Goal: Task Accomplishment & Management: Manage account settings

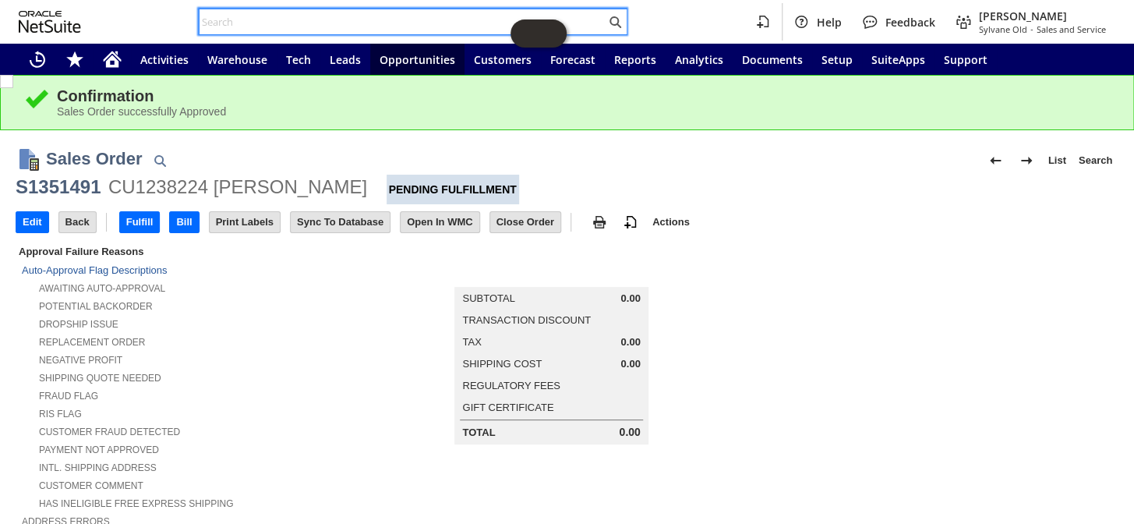
click at [263, 23] on input "text" at bounding box center [403, 21] width 406 height 19
drag, startPoint x: 263, startPoint y: 23, endPoint x: 251, endPoint y: 24, distance: 11.8
click at [252, 24] on input "text" at bounding box center [403, 21] width 406 height 19
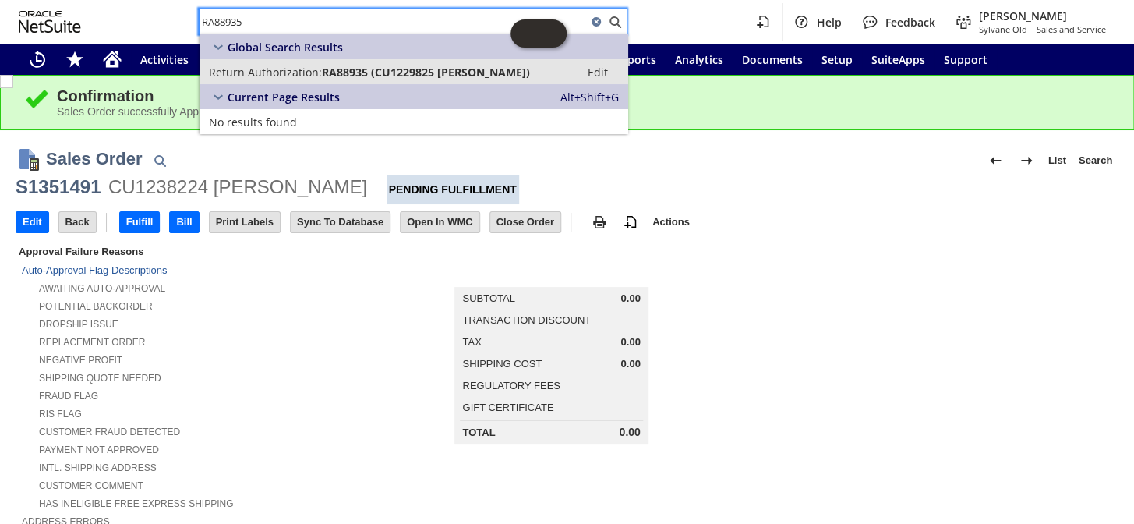
type input "RA88935"
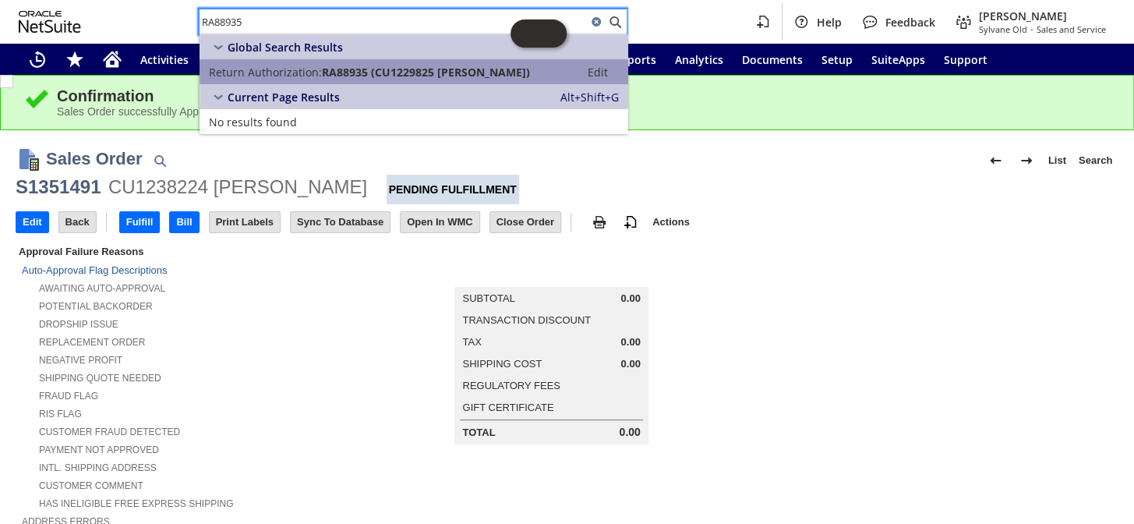
click at [307, 70] on span "Return Authorization:" at bounding box center [265, 72] width 113 height 15
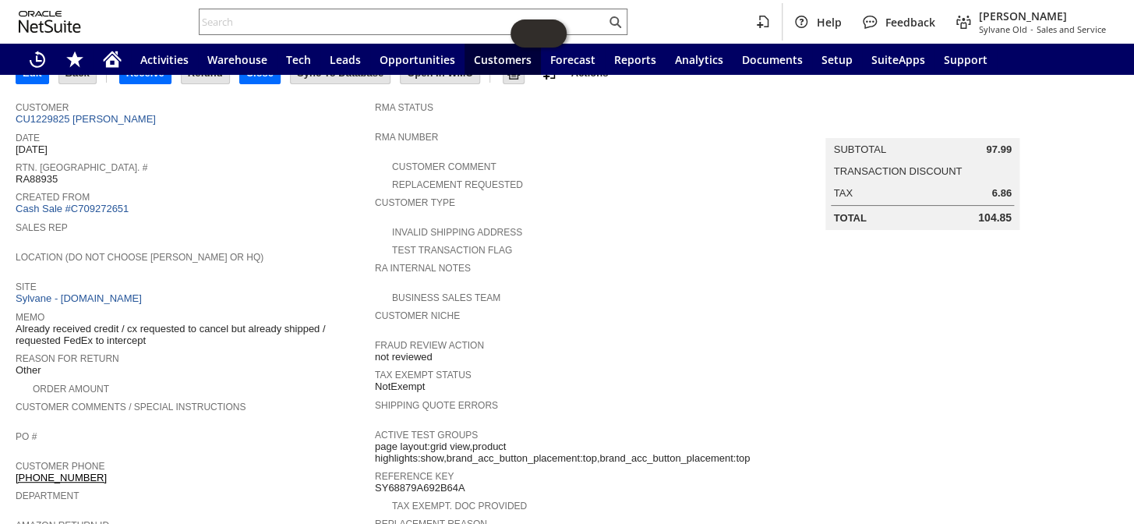
scroll to position [31, 0]
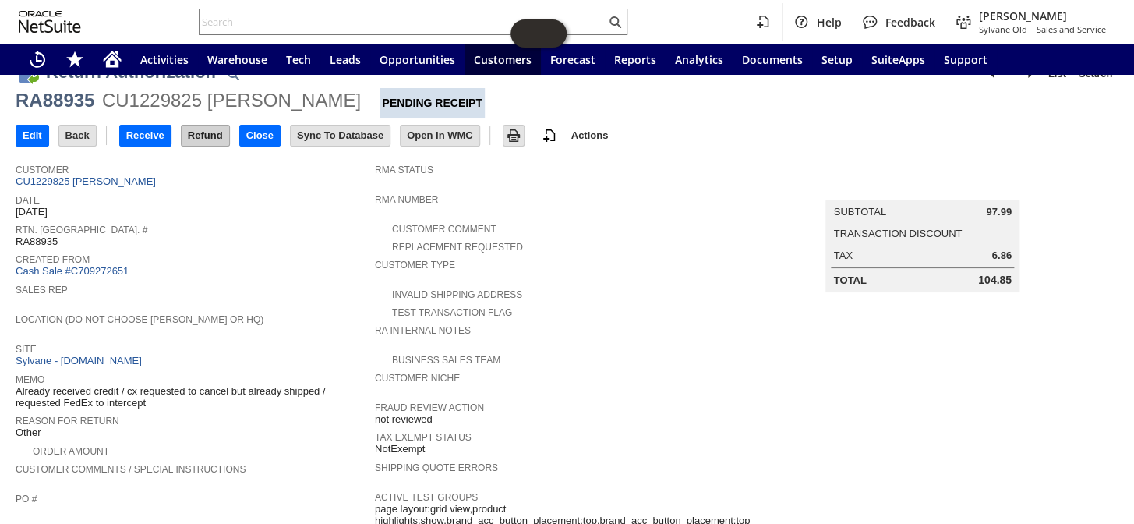
click at [205, 131] on input "Refund" at bounding box center [206, 135] width 48 height 20
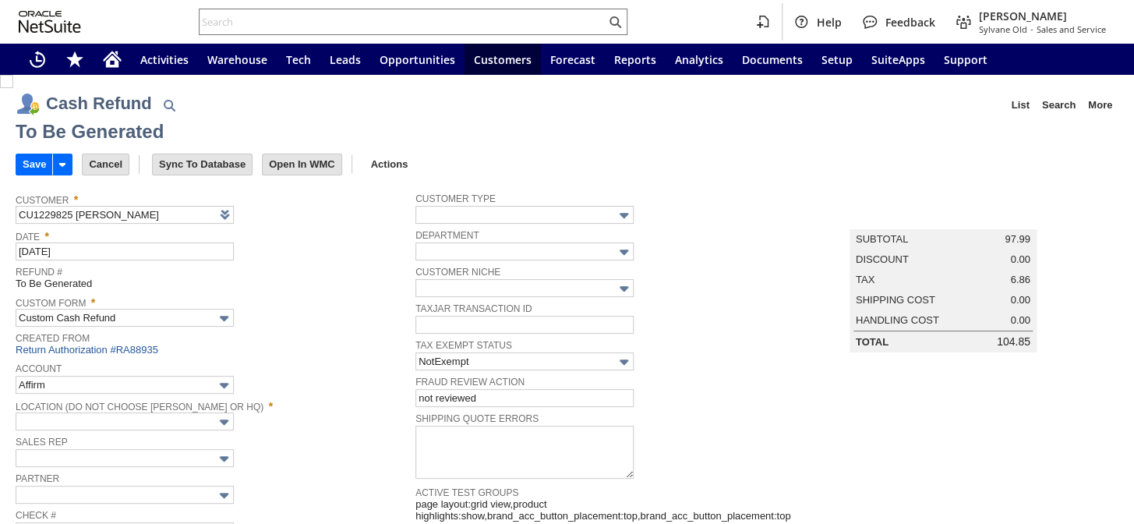
type input "Paypal Account"
type input "Headquarters : Head...s : Pending Testing"
click at [31, 161] on input "Save" at bounding box center [34, 164] width 36 height 20
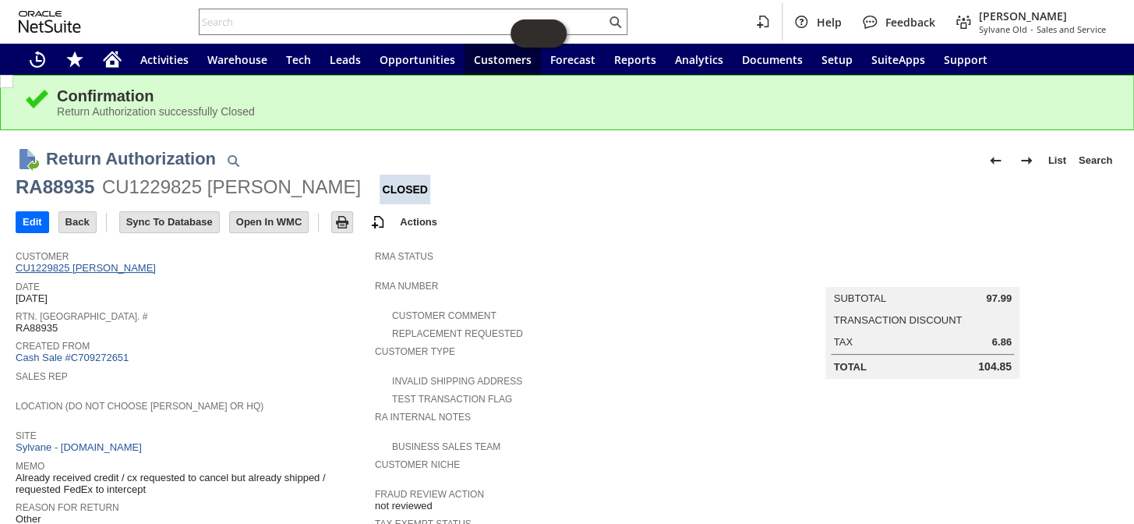
click at [91, 263] on link "CU1229825 richard Sukovich" at bounding box center [88, 268] width 144 height 12
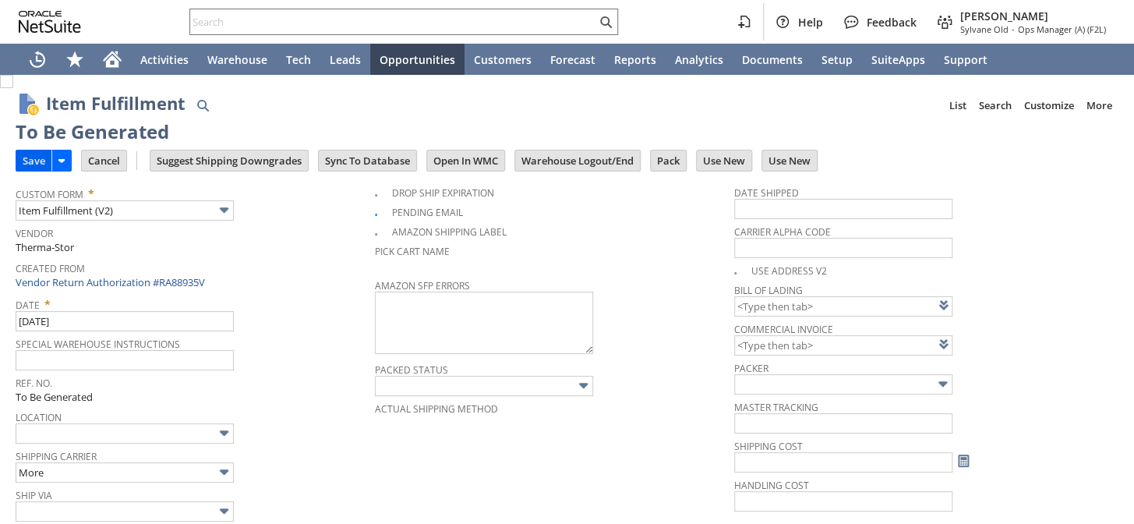
type input "0.00"
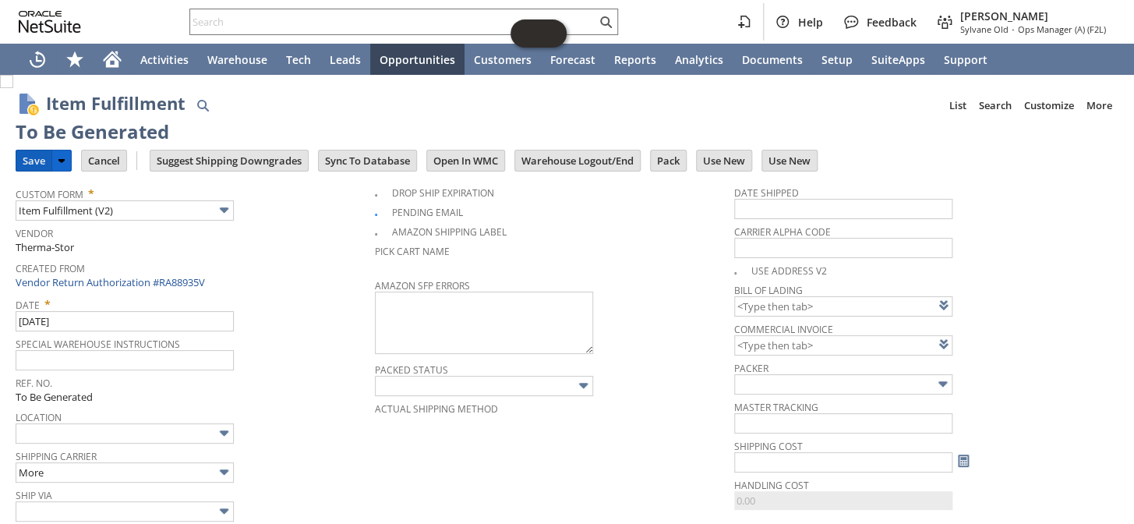
click at [31, 162] on input "Save" at bounding box center [33, 160] width 35 height 20
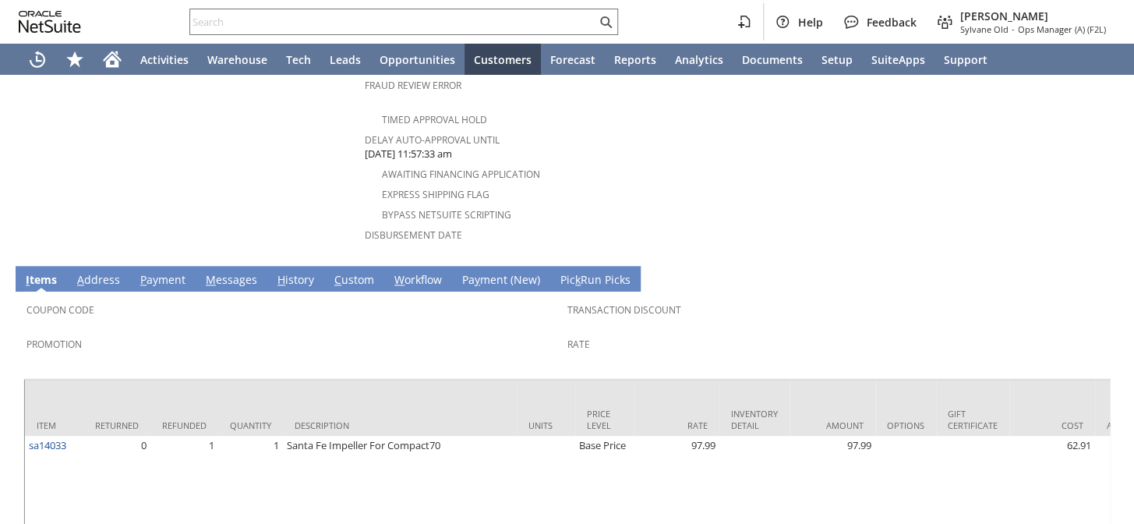
scroll to position [719, 0]
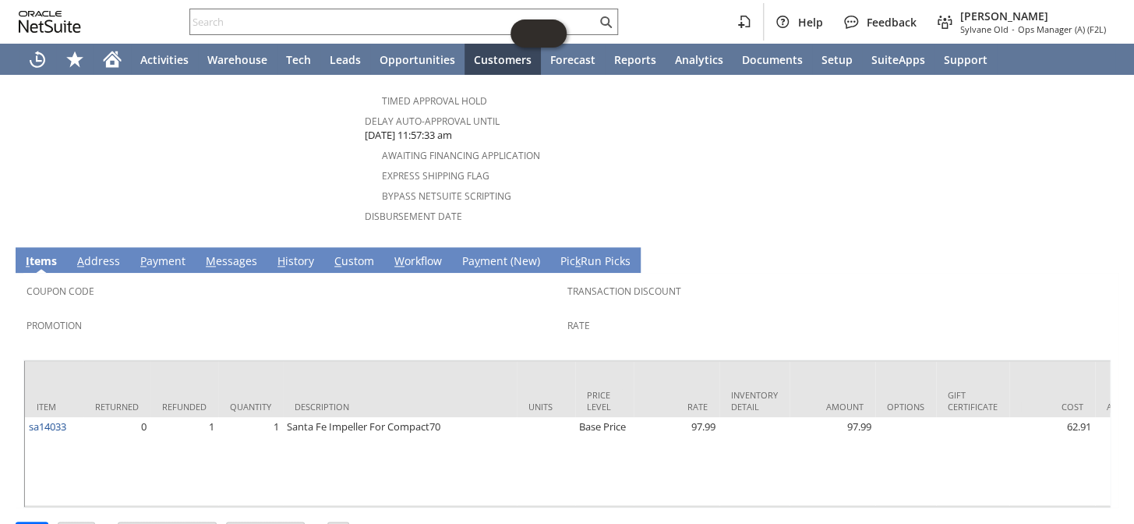
click at [224, 253] on link "M essages" at bounding box center [231, 261] width 59 height 17
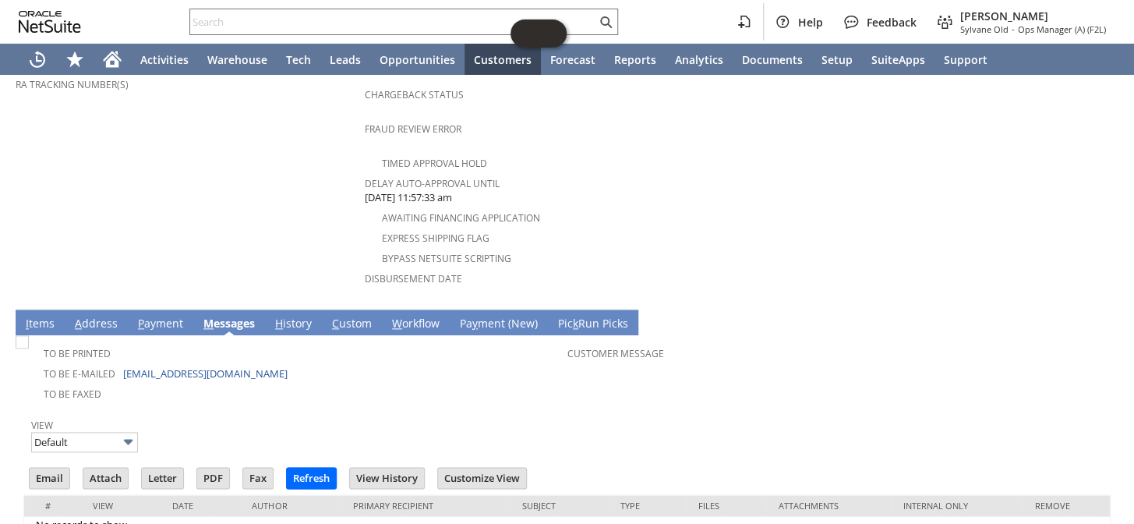
scroll to position [678, 0]
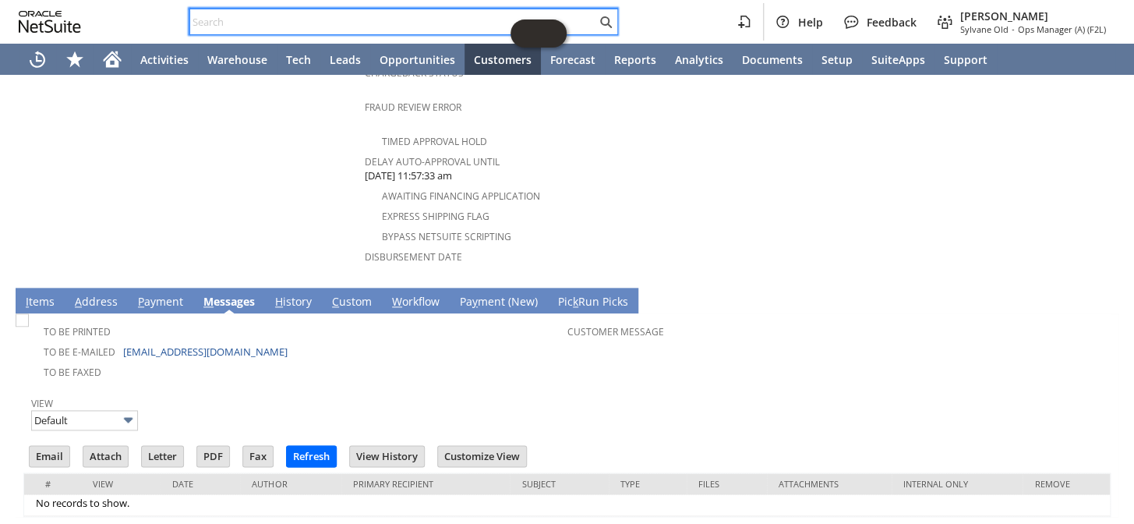
click at [298, 16] on input "text" at bounding box center [393, 21] width 406 height 19
paste input "RA88210"
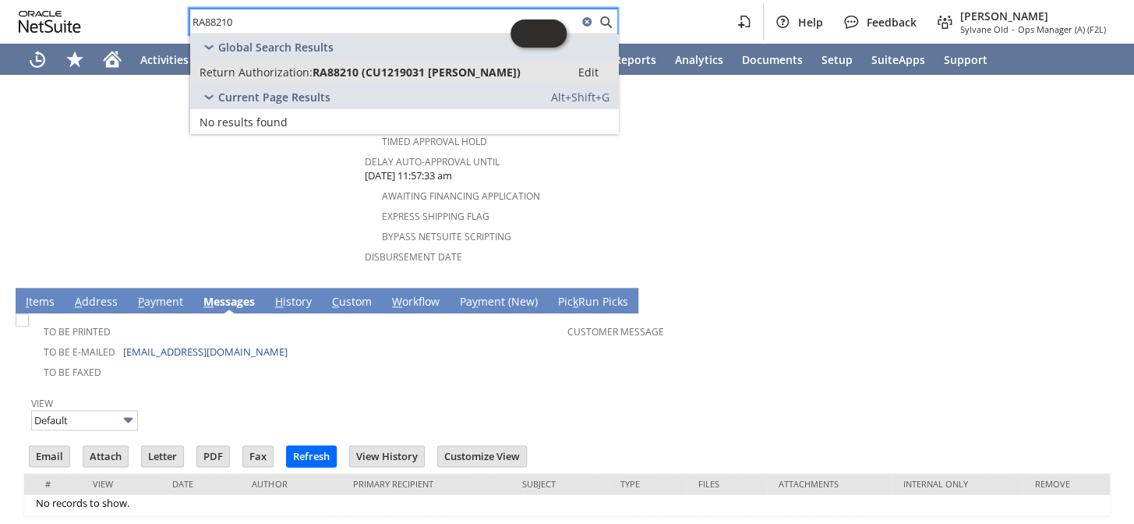
type input "RA88210"
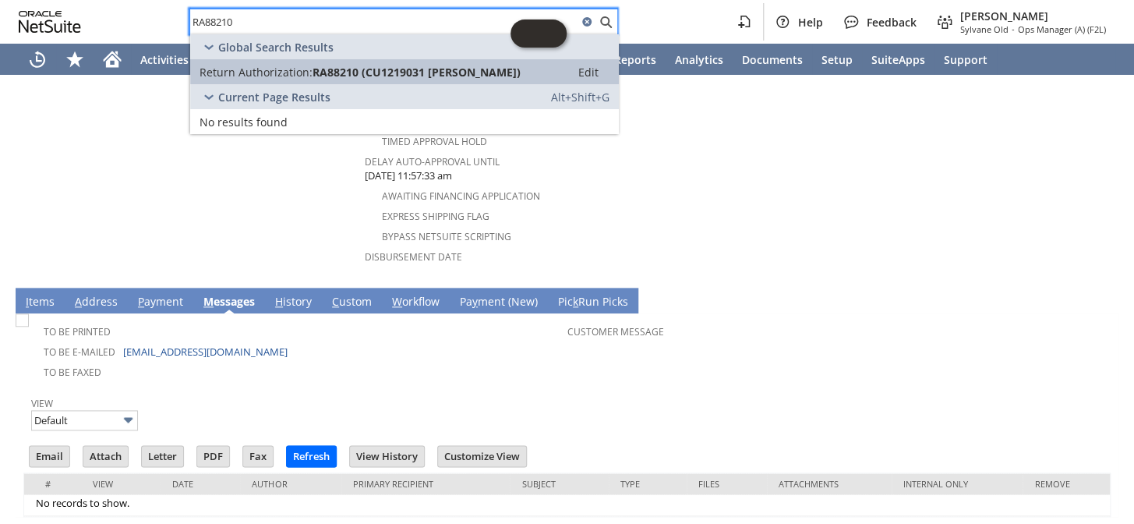
click at [365, 72] on span "RA88210 (CU1219031 ER W MYER)" at bounding box center [417, 72] width 208 height 15
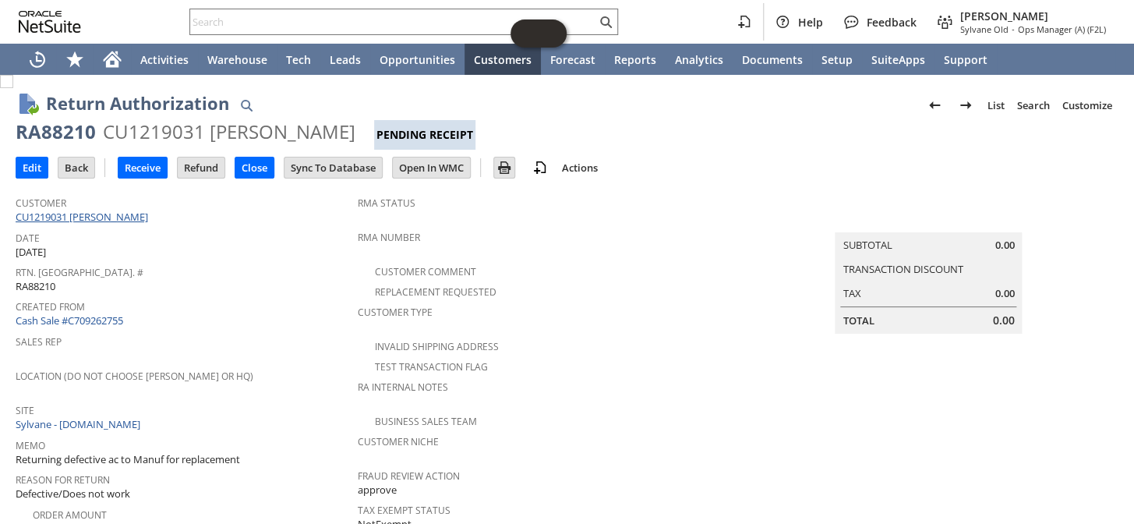
click at [102, 214] on link "CU1219031 [PERSON_NAME]" at bounding box center [84, 217] width 136 height 14
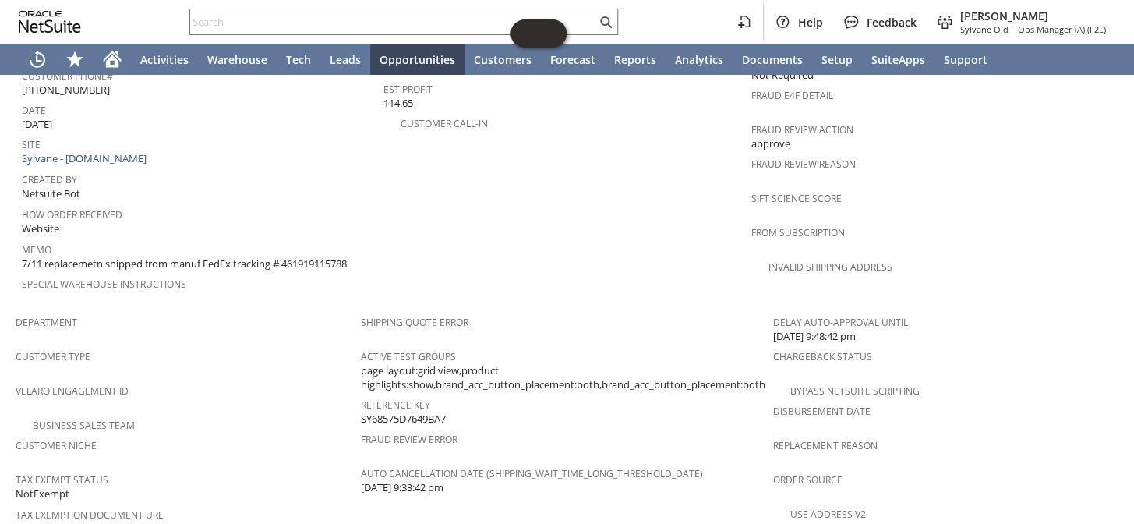
scroll to position [628, 0]
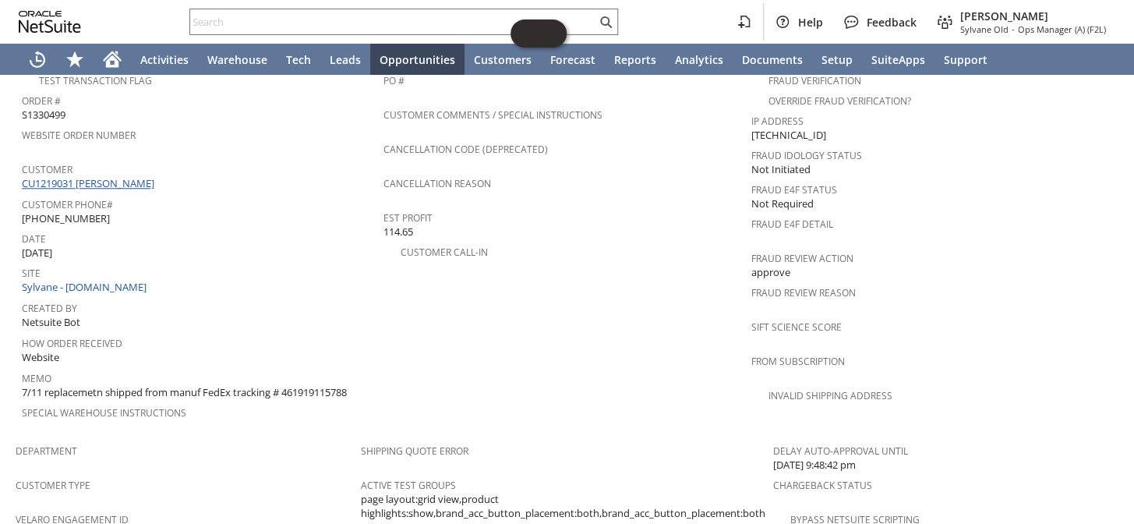
click at [104, 176] on link "CU1219031 [PERSON_NAME]" at bounding box center [90, 183] width 136 height 14
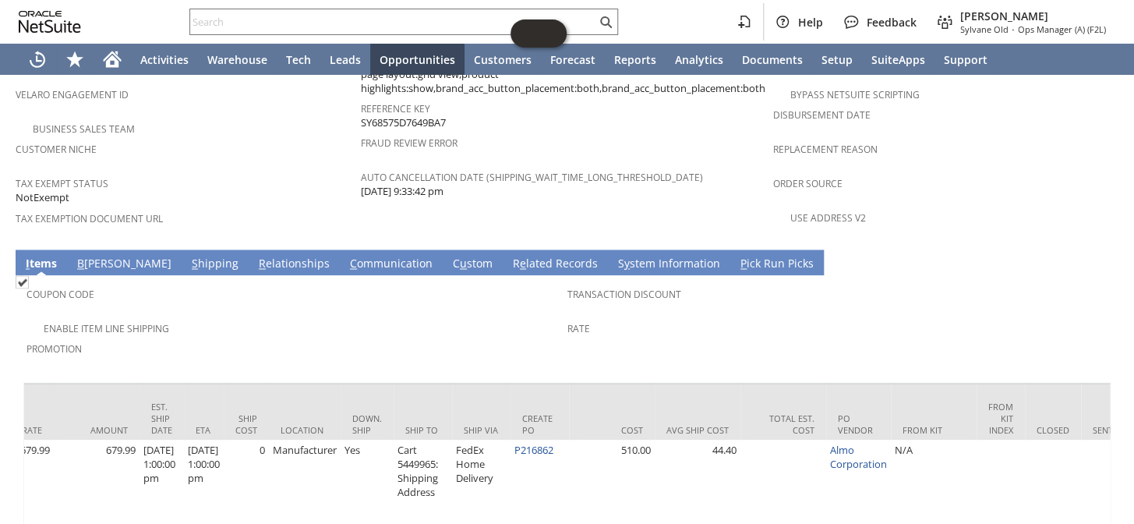
scroll to position [0, 1042]
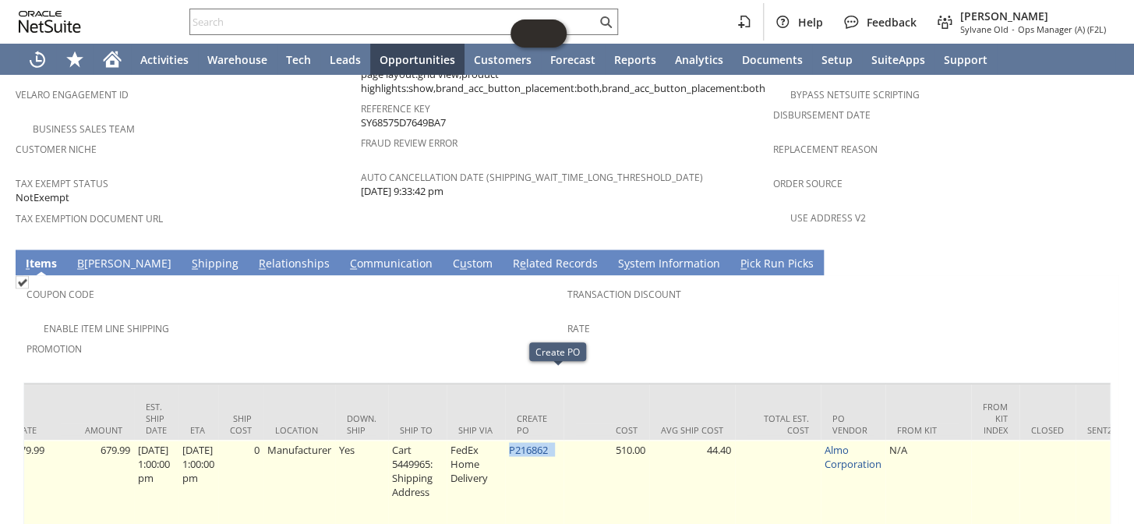
drag, startPoint x: 568, startPoint y: 373, endPoint x: 528, endPoint y: 378, distance: 40.8
click at [528, 440] on td "P216862" at bounding box center [534, 484] width 58 height 89
click at [548, 442] on link "P216862" at bounding box center [528, 449] width 39 height 14
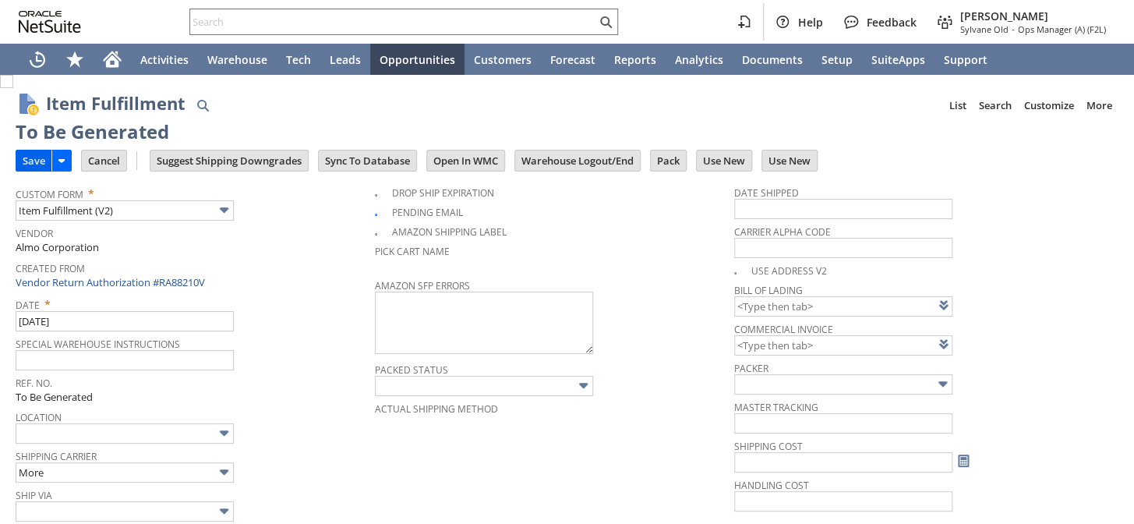
type input "0.00"
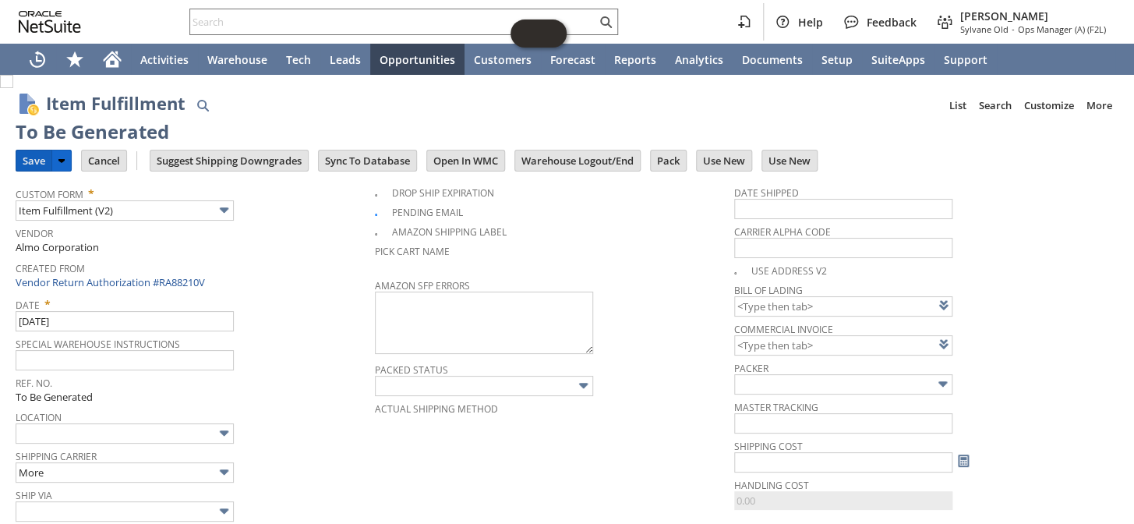
click at [35, 162] on input "Save" at bounding box center [33, 160] width 35 height 20
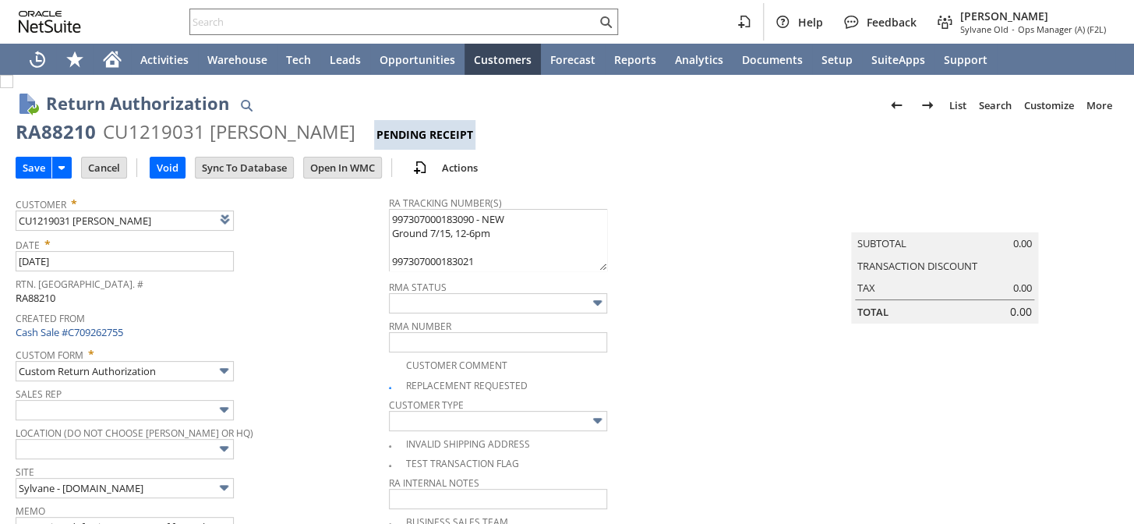
scroll to position [141, 0]
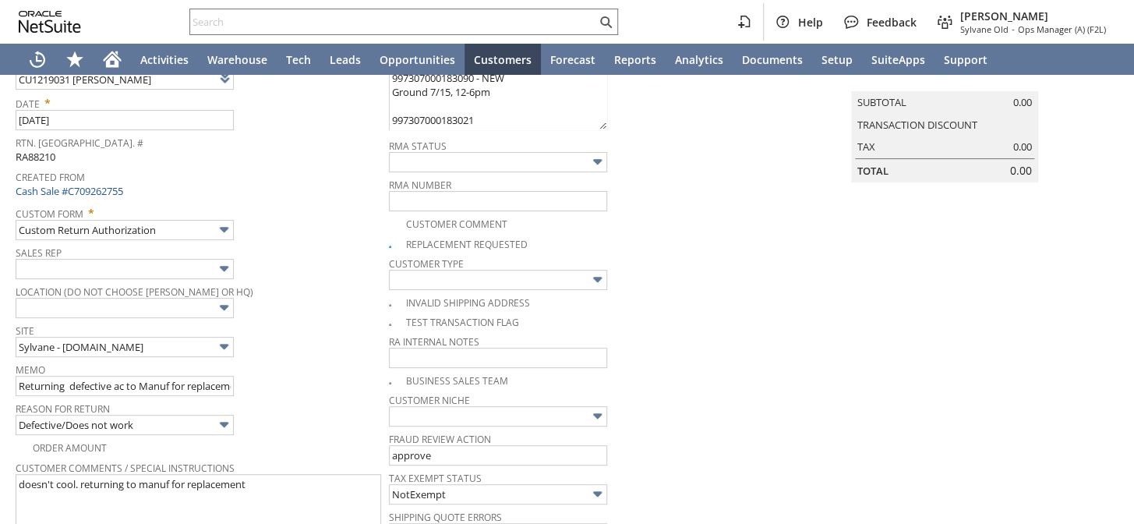
type input "Add"
type input "Copy Previous"
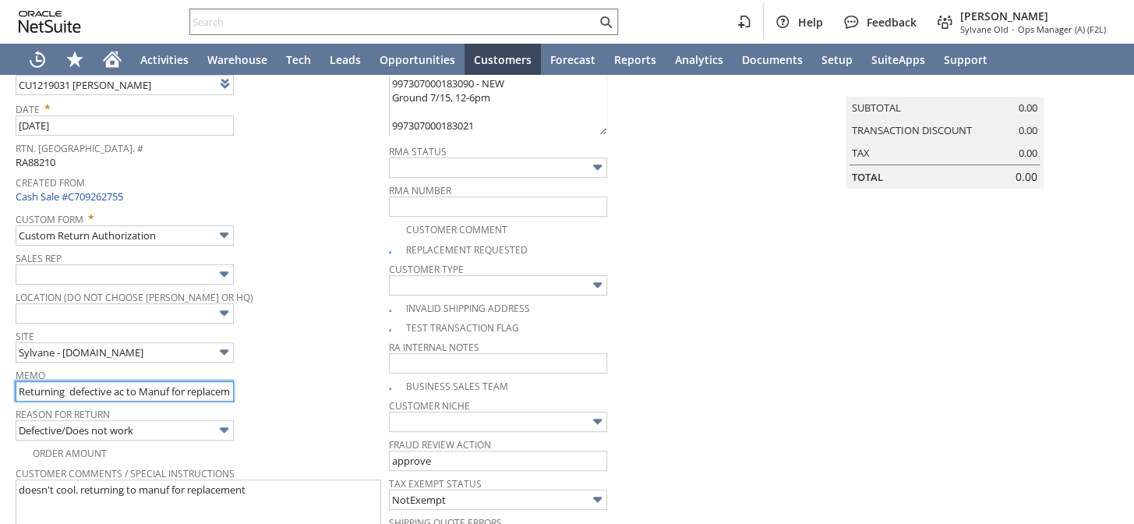
click at [20, 381] on input "Returning defective ac to Manuf for replacement" at bounding box center [125, 391] width 218 height 20
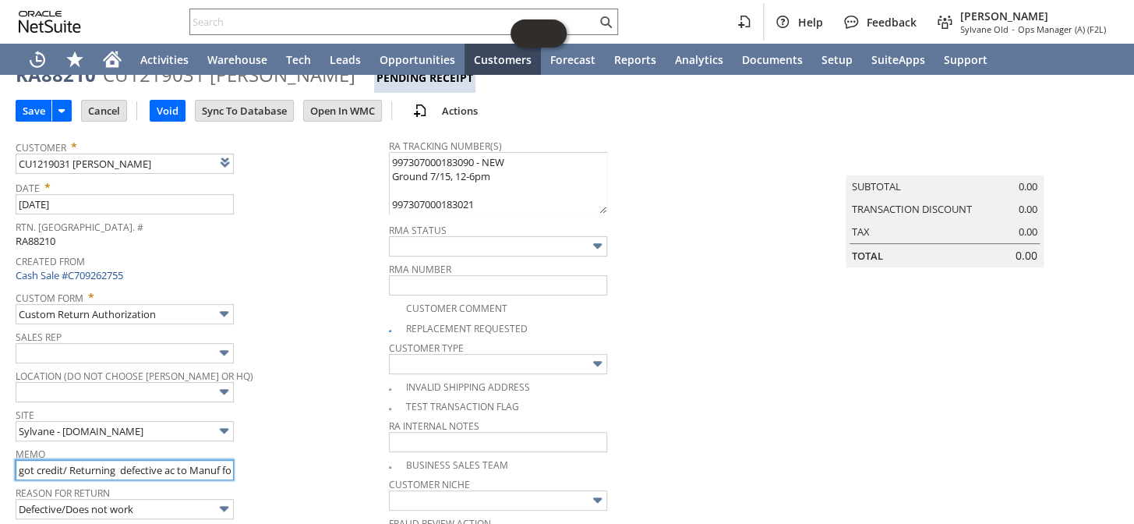
scroll to position [0, 0]
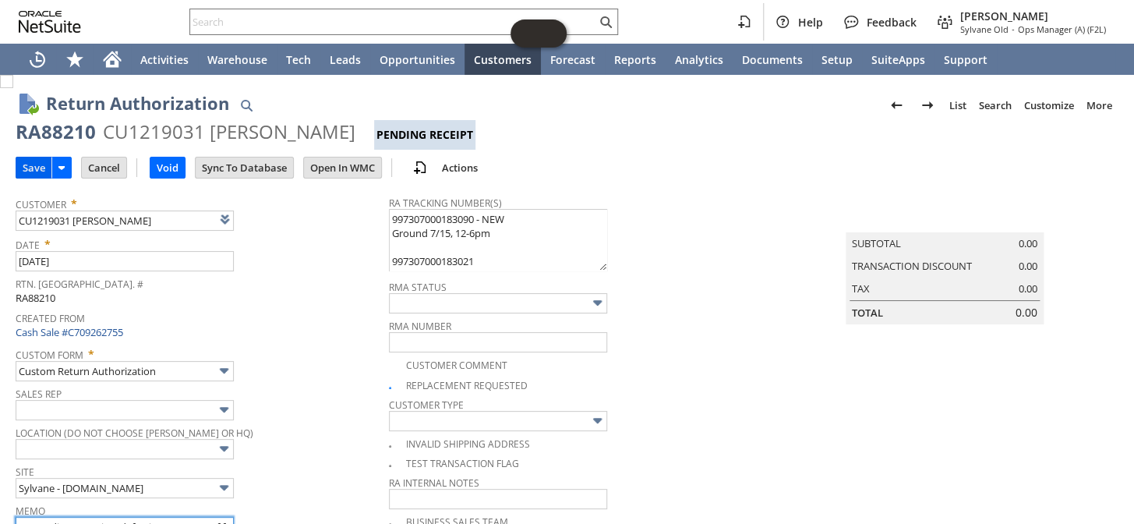
type input "got credit/ Returning defective ac to Manuf for replacement"
click at [30, 164] on input "Save" at bounding box center [33, 167] width 35 height 20
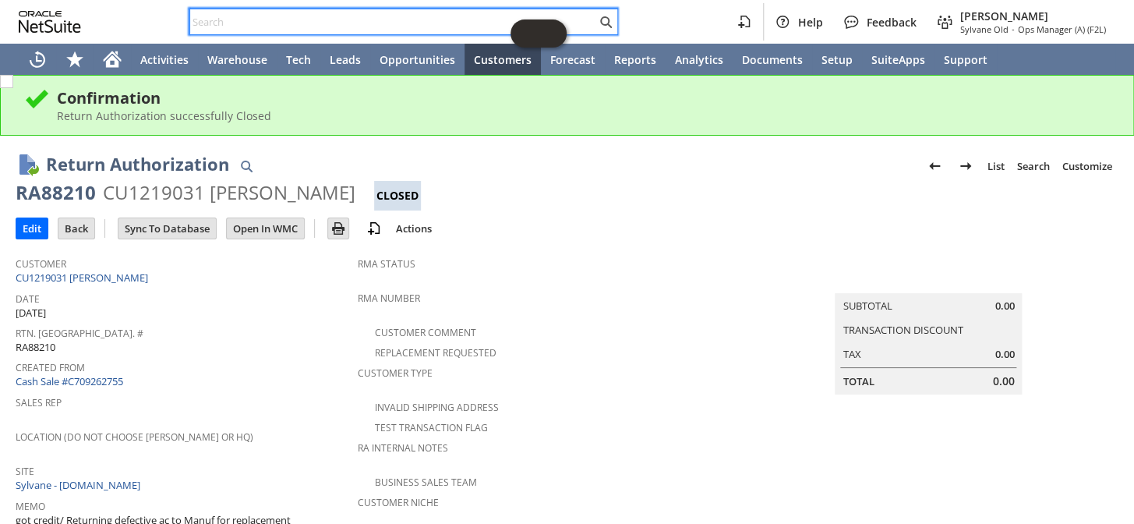
click at [281, 16] on input "text" at bounding box center [393, 21] width 406 height 19
drag, startPoint x: 277, startPoint y: 19, endPoint x: 998, endPoint y: 27, distance: 720.1
click at [998, 27] on span "Sylvane Old" at bounding box center [984, 29] width 48 height 12
